Goal: Task Accomplishment & Management: Use online tool/utility

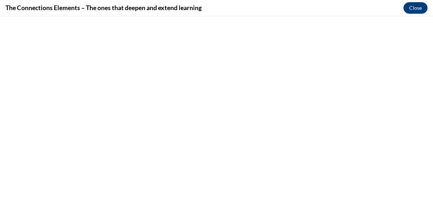
scroll to position [678, 0]
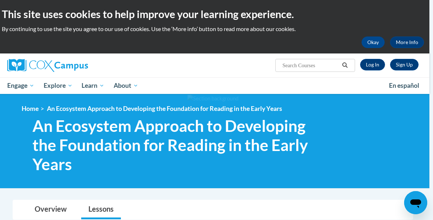
scroll to position [0, 4]
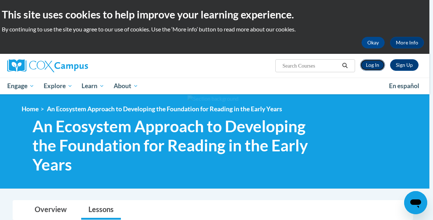
click at [383, 65] on link "Log In" at bounding box center [372, 65] width 25 height 12
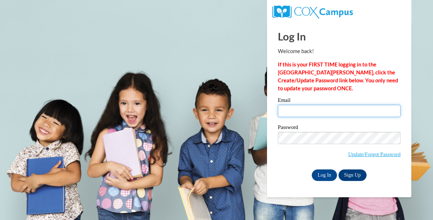
click at [322, 107] on input "Email" at bounding box center [339, 111] width 123 height 12
type input "k"
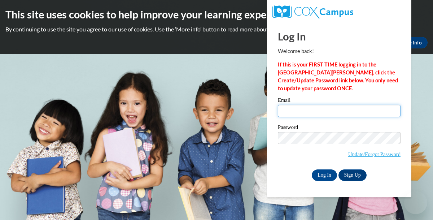
type input "[EMAIL_ADDRESS][DOMAIN_NAME]"
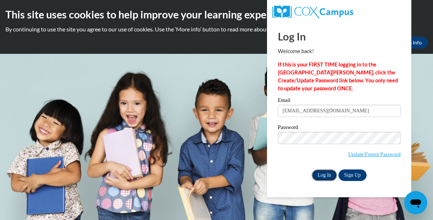
click at [326, 175] on input "Log In" at bounding box center [324, 175] width 25 height 12
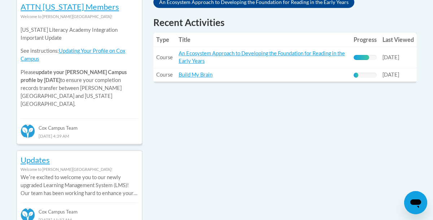
scroll to position [346, 0]
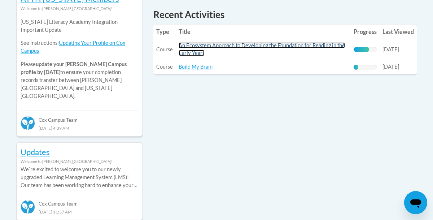
click at [339, 47] on link "An Ecosystem Approach to Developing the Foundation for Reading in the Early Yea…" at bounding box center [262, 49] width 166 height 14
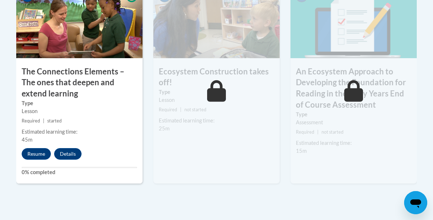
scroll to position [693, 0]
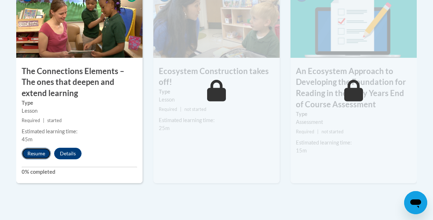
click at [32, 154] on button "Resume" at bounding box center [36, 154] width 29 height 12
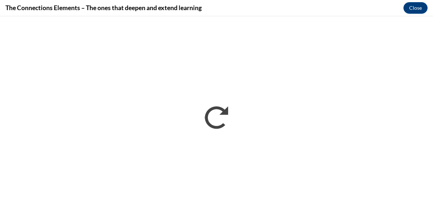
scroll to position [0, 0]
